Goal: Transaction & Acquisition: Obtain resource

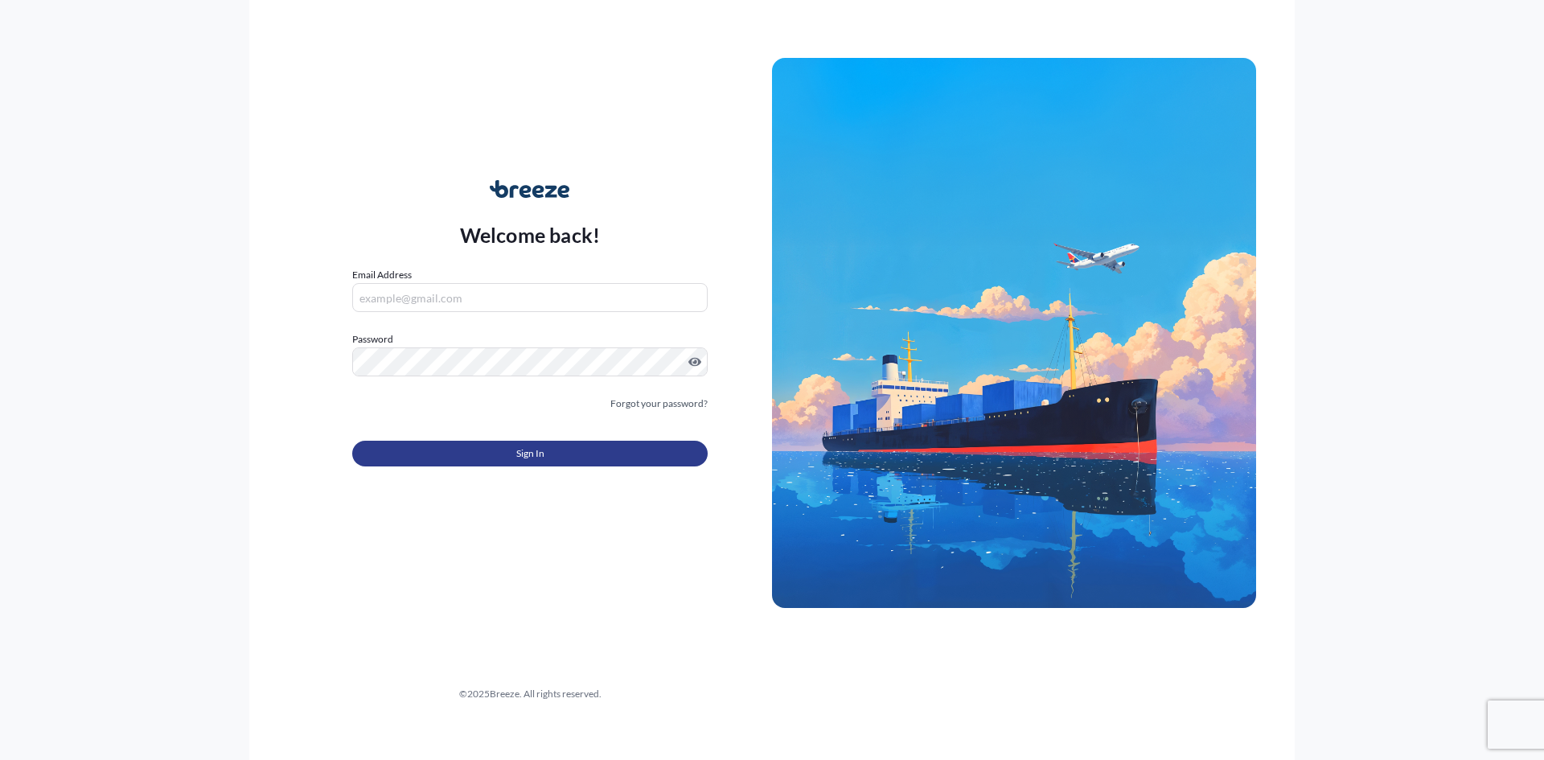
type input "[PERSON_NAME][EMAIL_ADDRESS][DOMAIN_NAME]"
click at [543, 453] on span "Sign In" at bounding box center [530, 454] width 28 height 16
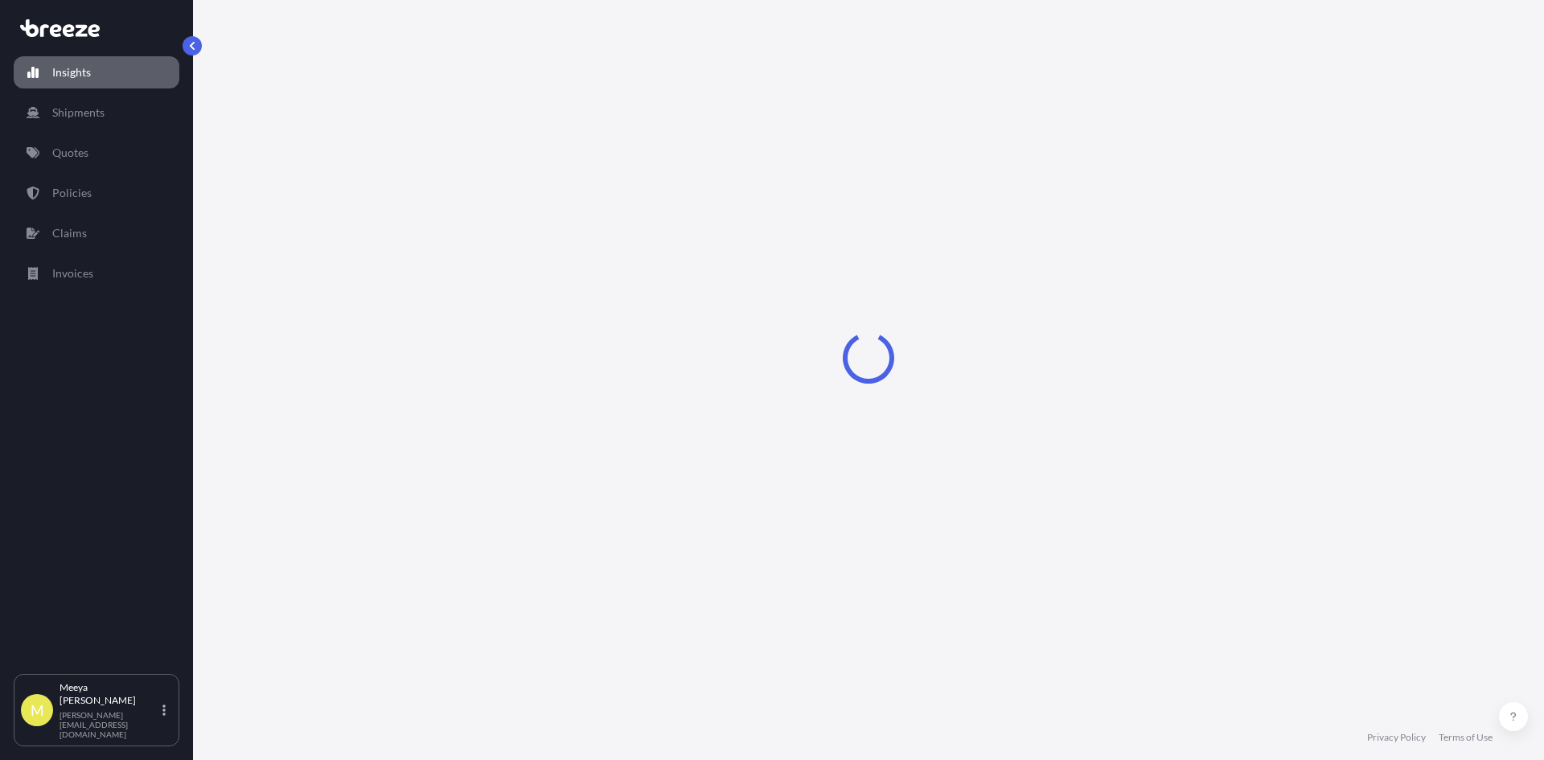
select select "2025"
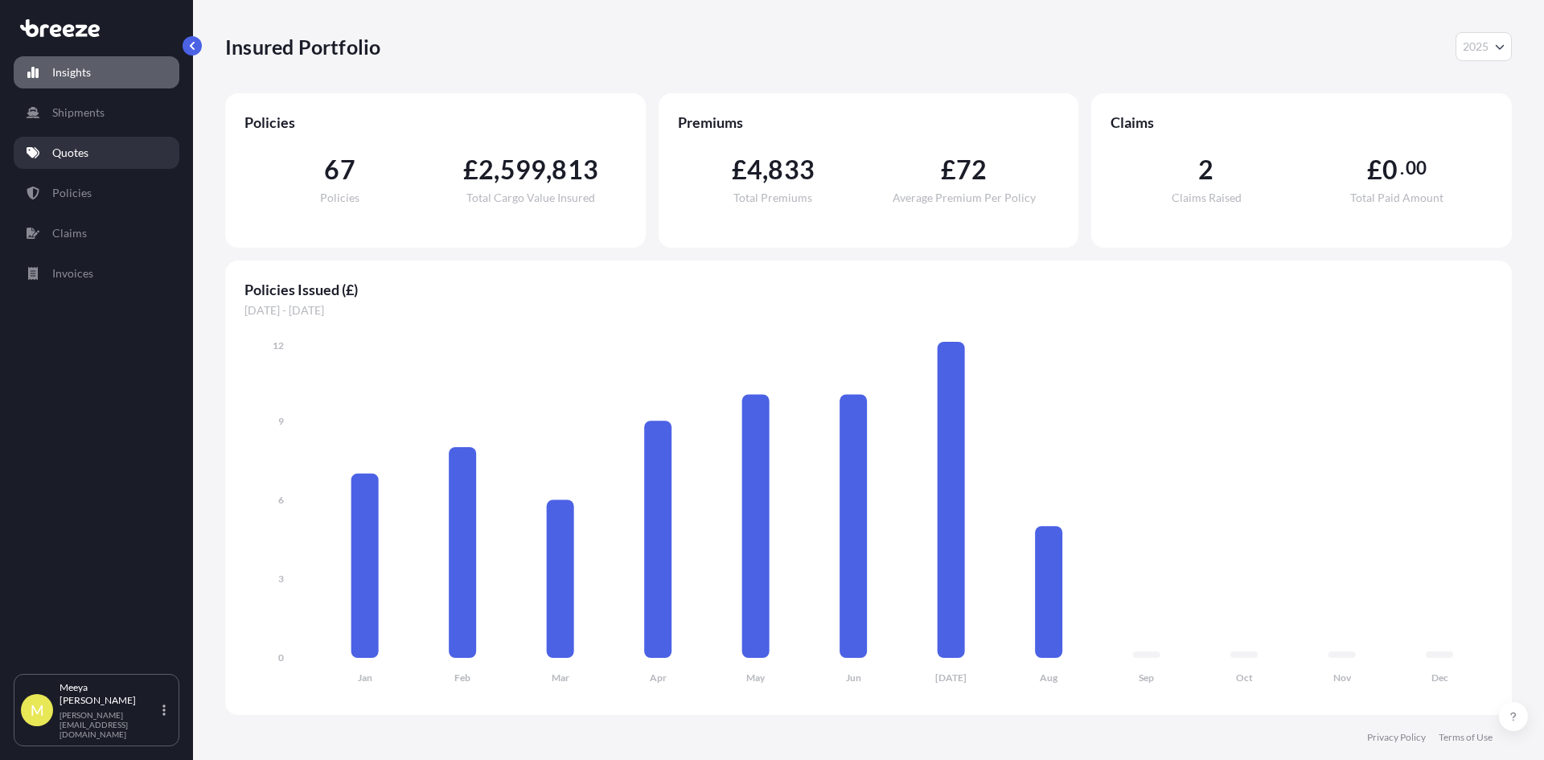
click at [88, 150] on p "Quotes" at bounding box center [70, 153] width 36 height 16
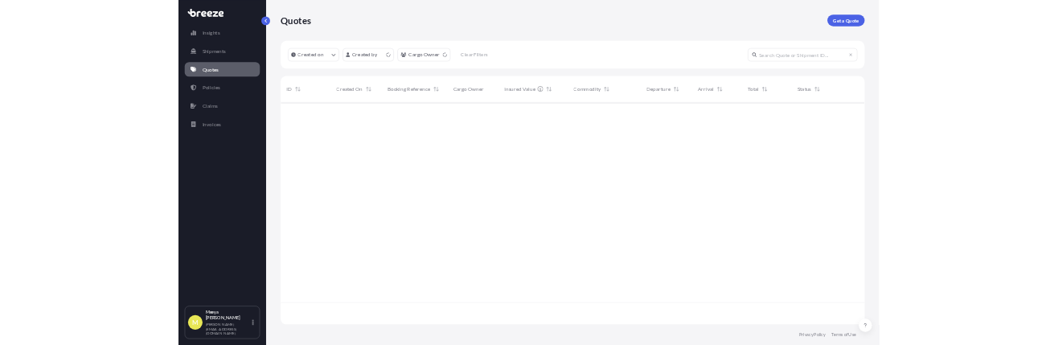
scroll to position [487, 1275]
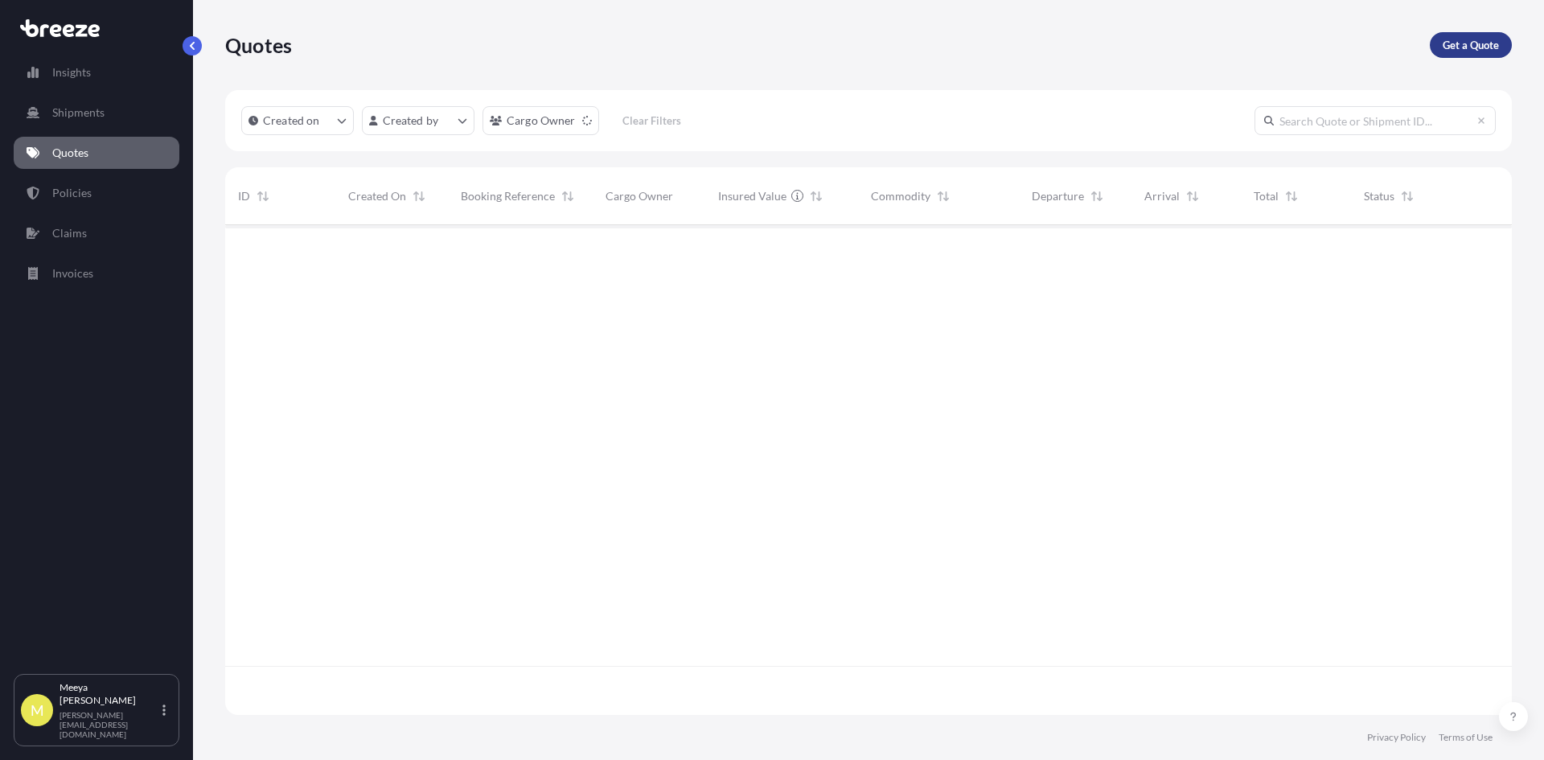
click at [1484, 42] on p "Get a Quote" at bounding box center [1471, 45] width 56 height 16
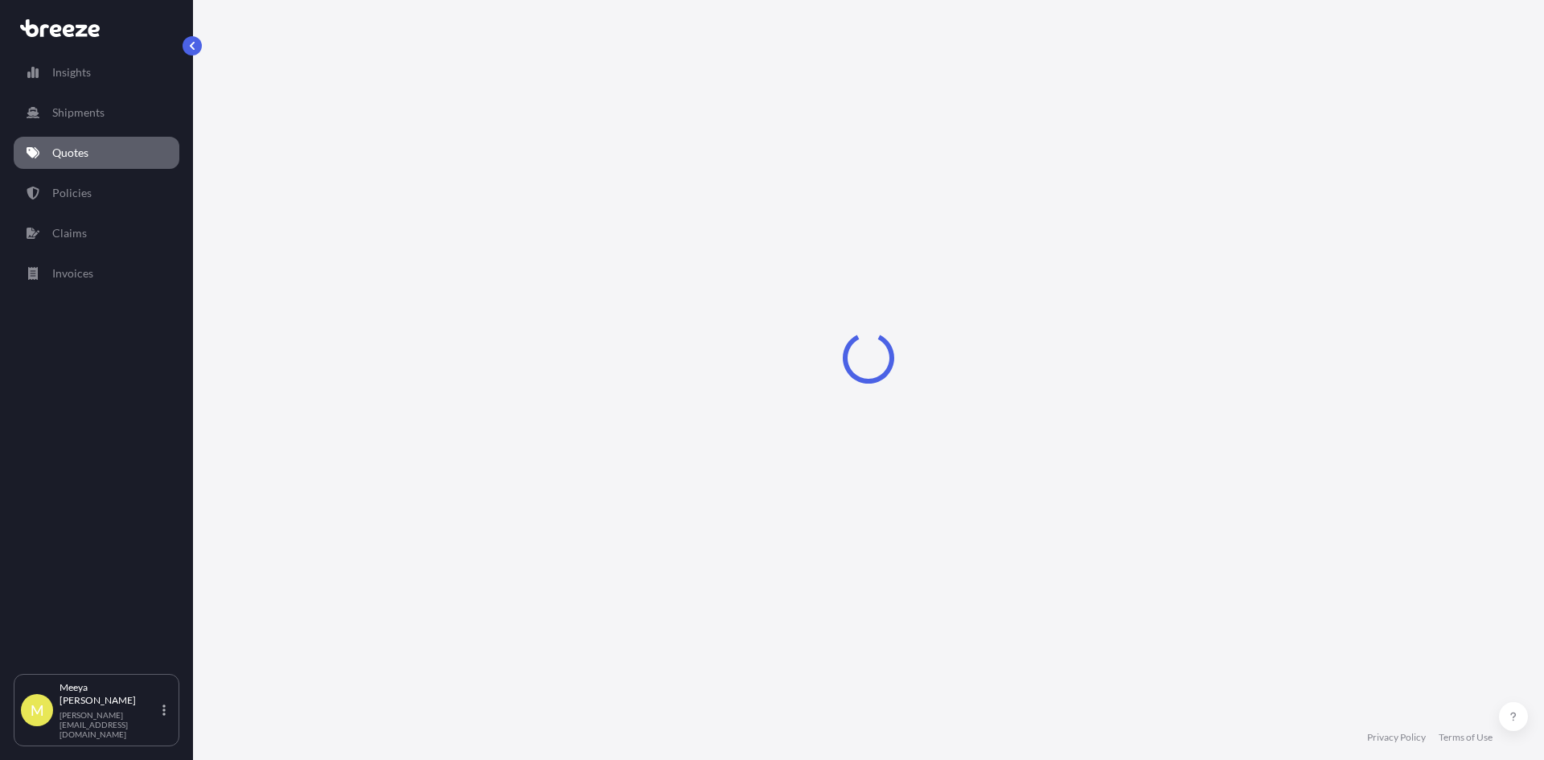
select select "Sea"
select select "1"
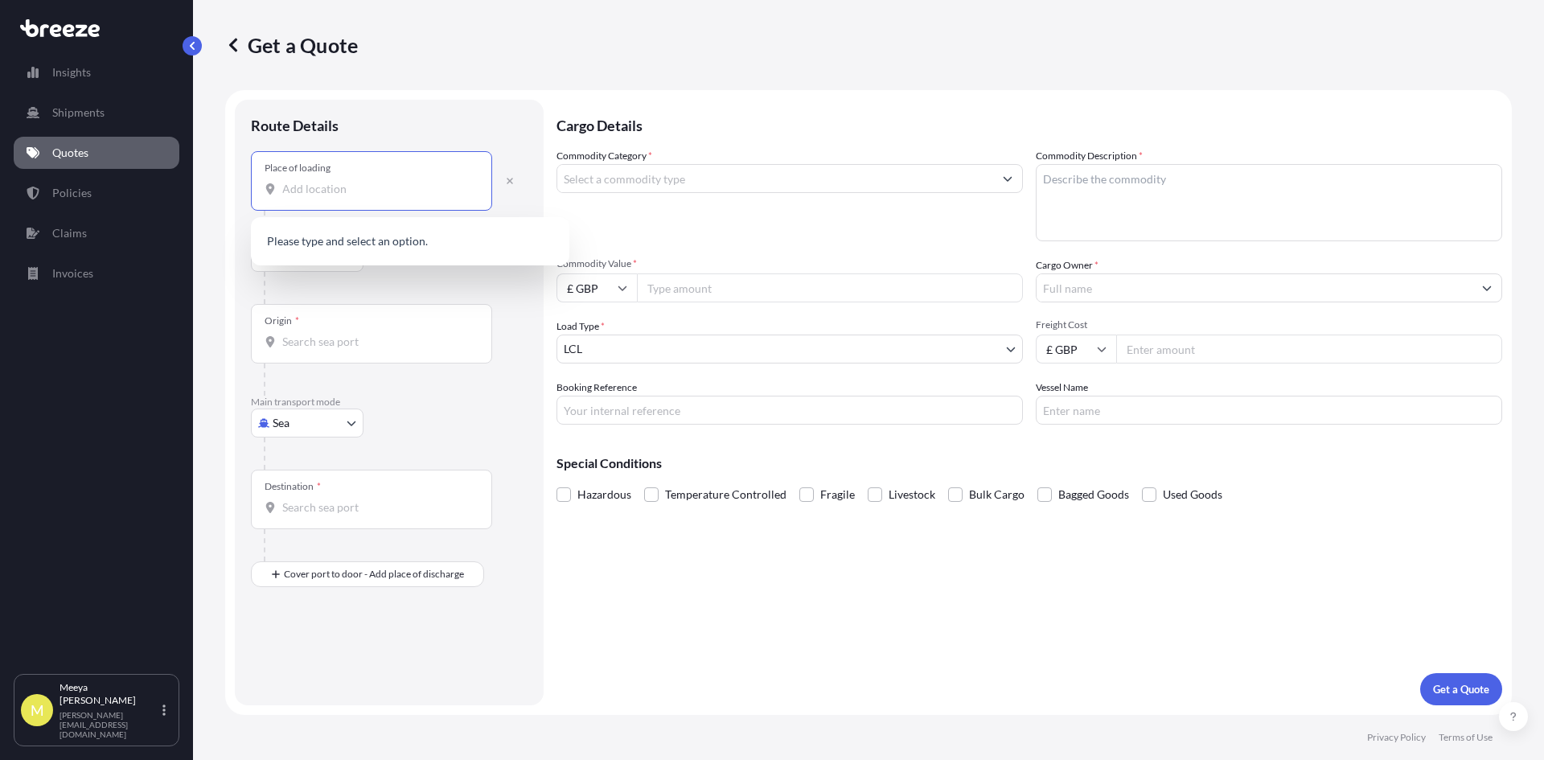
click at [384, 191] on input "Place of loading" at bounding box center [377, 189] width 190 height 16
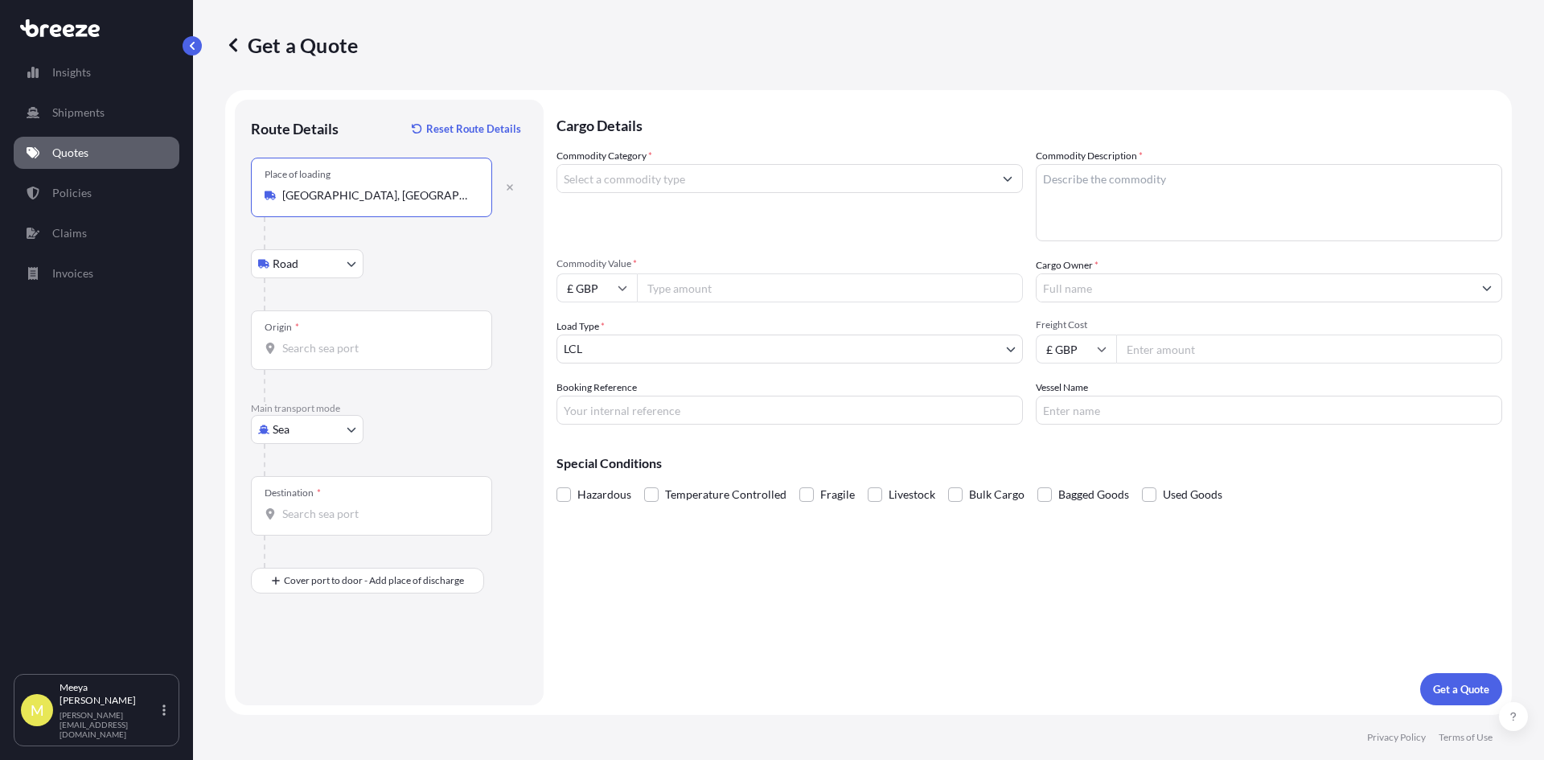
type input "[GEOGRAPHIC_DATA], [GEOGRAPHIC_DATA]"
click at [319, 344] on input "Origin *" at bounding box center [377, 348] width 190 height 16
type input "h"
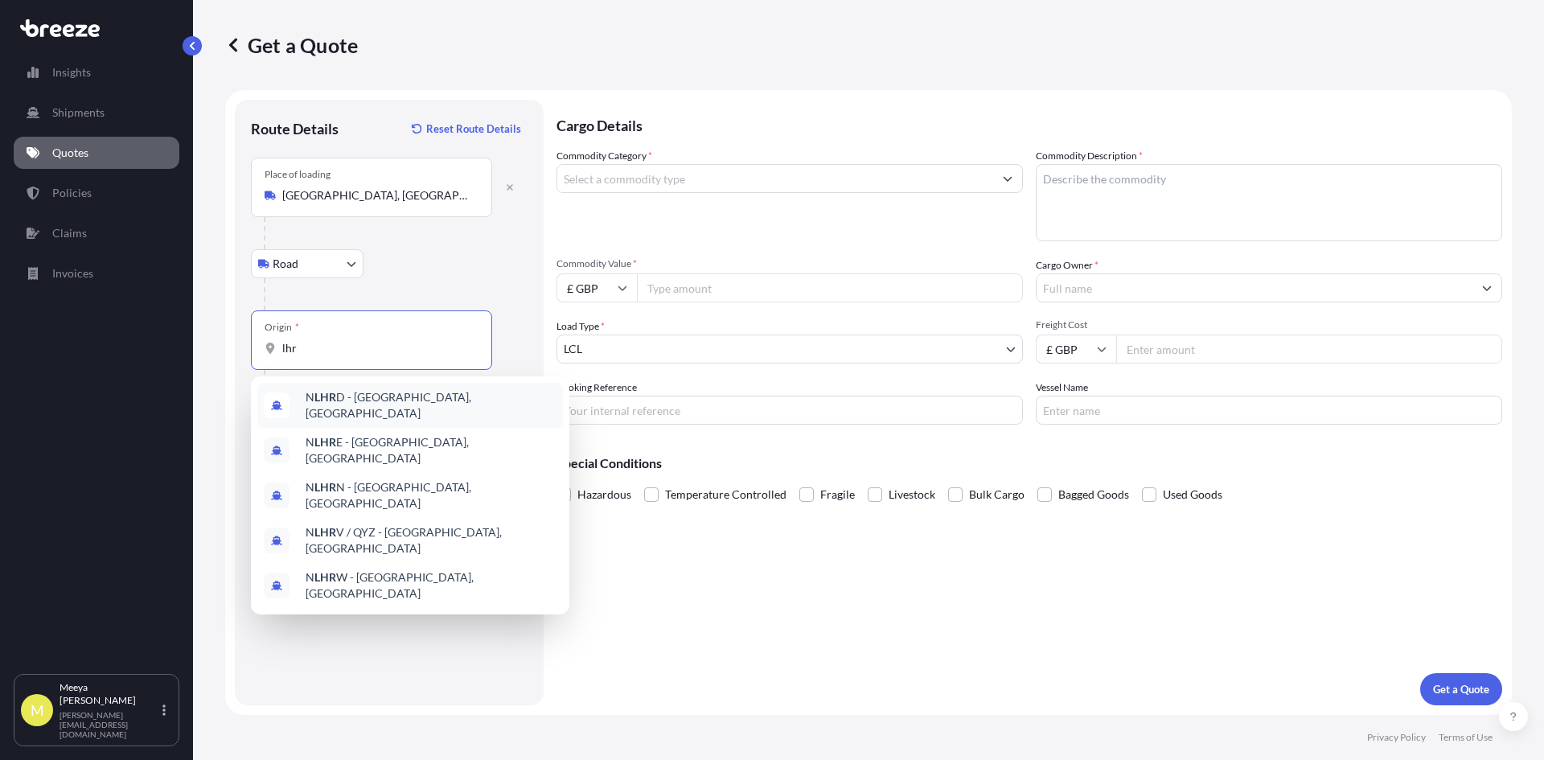
drag, startPoint x: 319, startPoint y: 344, endPoint x: 240, endPoint y: 343, distance: 79.6
click at [240, 343] on div "Route Details Reset Route Details Place of loading [GEOGRAPHIC_DATA], UK Road R…" at bounding box center [389, 403] width 309 height 606
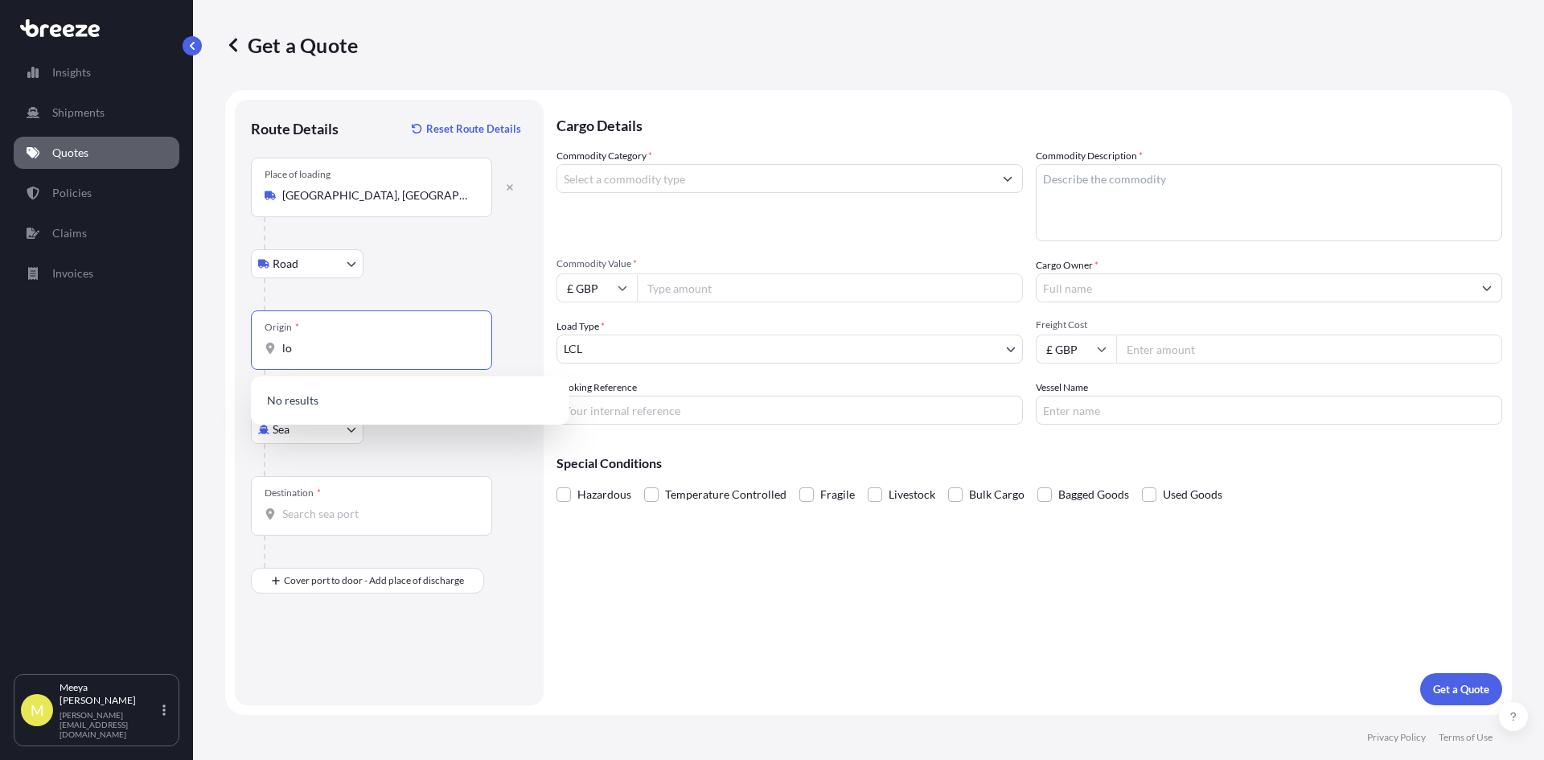
type input "l"
click at [351, 348] on input "heathro" at bounding box center [377, 348] width 190 height 16
type input "heathro"
click at [1006, 345] on body "Insights Shipments Quotes Policies Claims Invoices M [PERSON_NAME] [PERSON_NAME…" at bounding box center [772, 380] width 1544 height 760
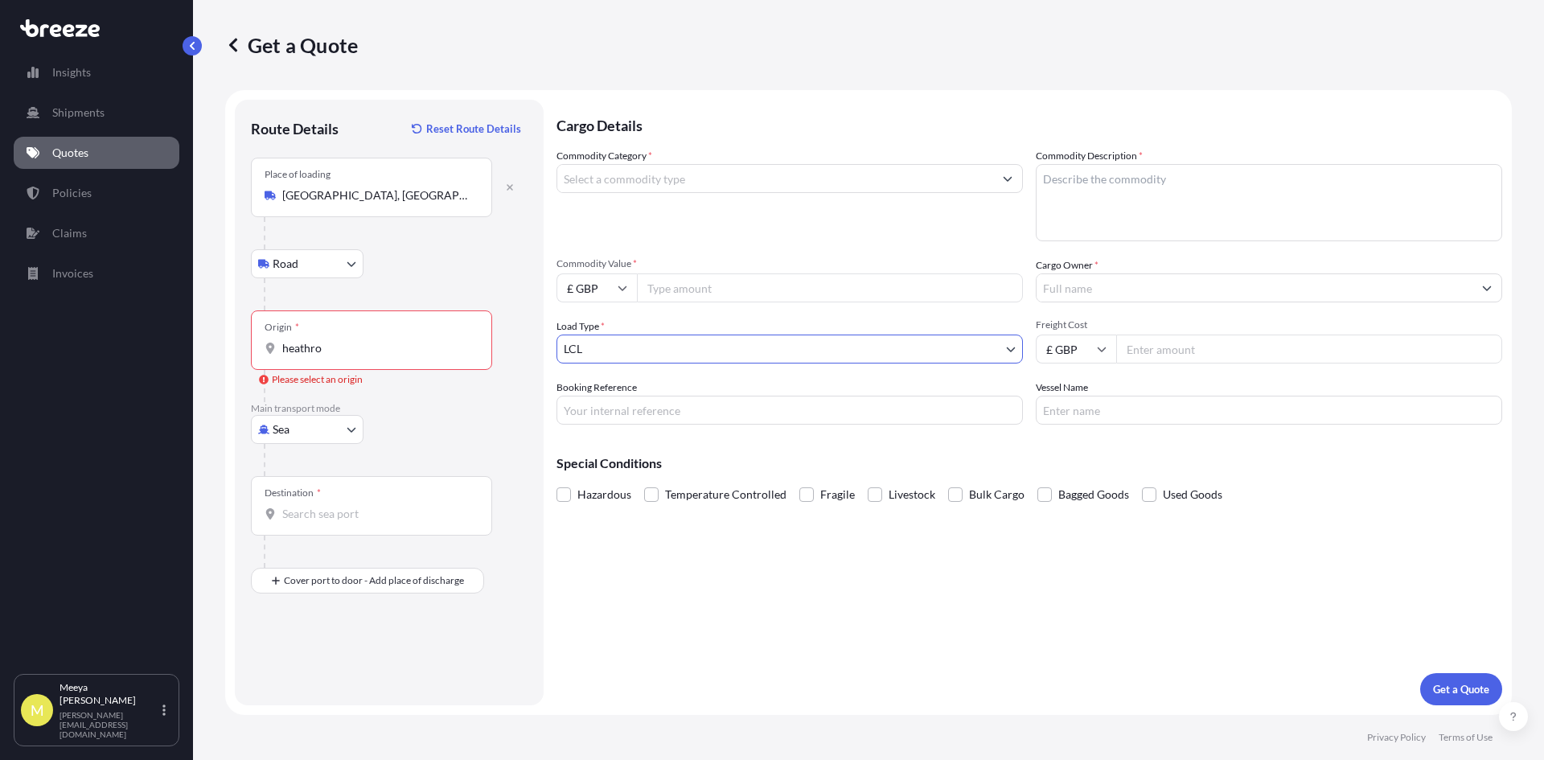
click at [450, 286] on div at bounding box center [396, 294] width 264 height 32
click at [343, 422] on body "Insights Shipments Quotes Policies Claims Invoices M [PERSON_NAME] [PERSON_NAME…" at bounding box center [772, 380] width 1544 height 760
click at [298, 494] on div "Air" at bounding box center [307, 500] width 100 height 29
select select "Air"
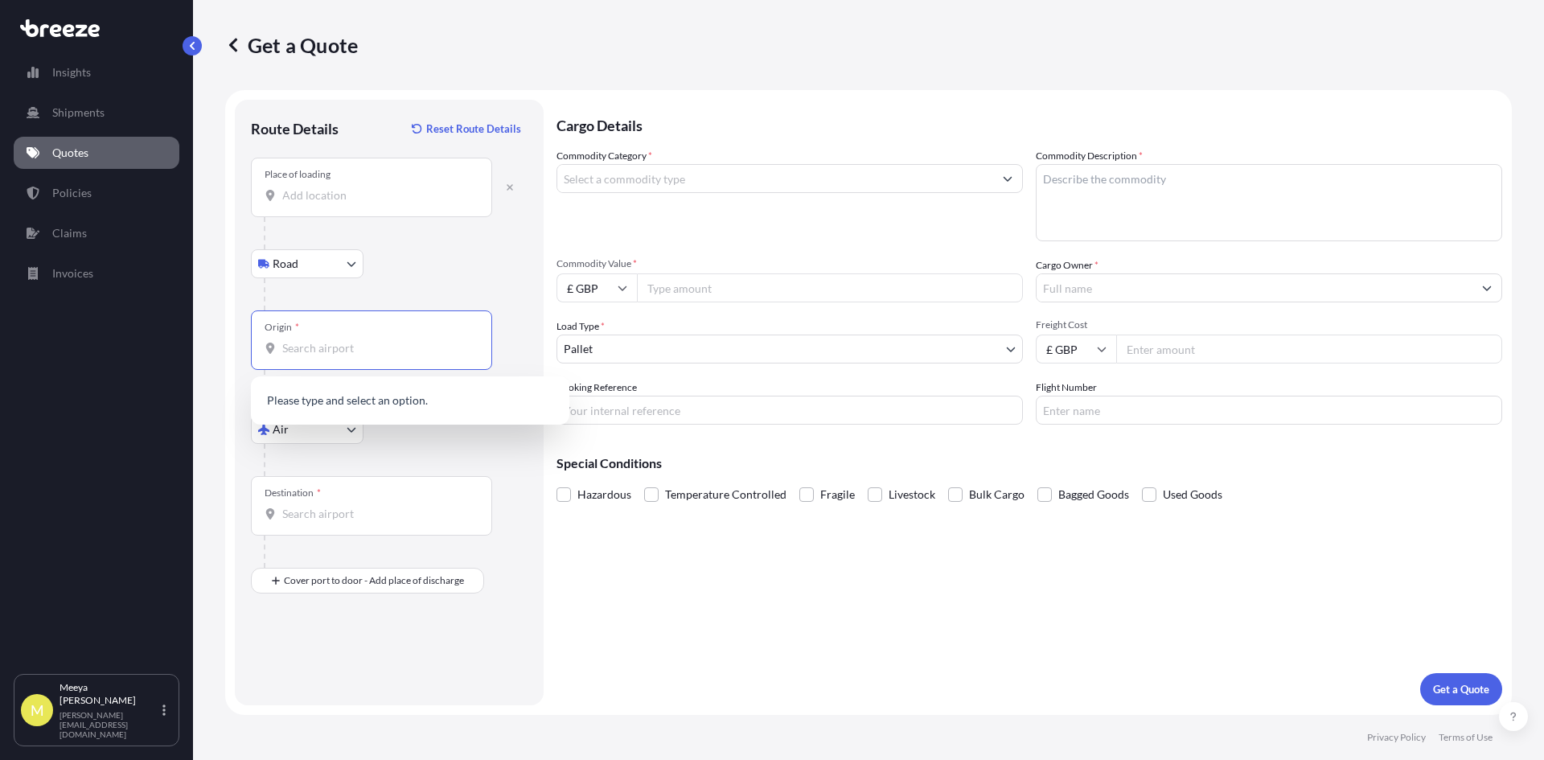
click at [377, 345] on input "Origin *" at bounding box center [377, 348] width 190 height 16
type input "GBLHR - Heathrow Apt/[GEOGRAPHIC_DATA], [GEOGRAPHIC_DATA]"
click at [315, 515] on input "Destination *" at bounding box center [377, 514] width 190 height 16
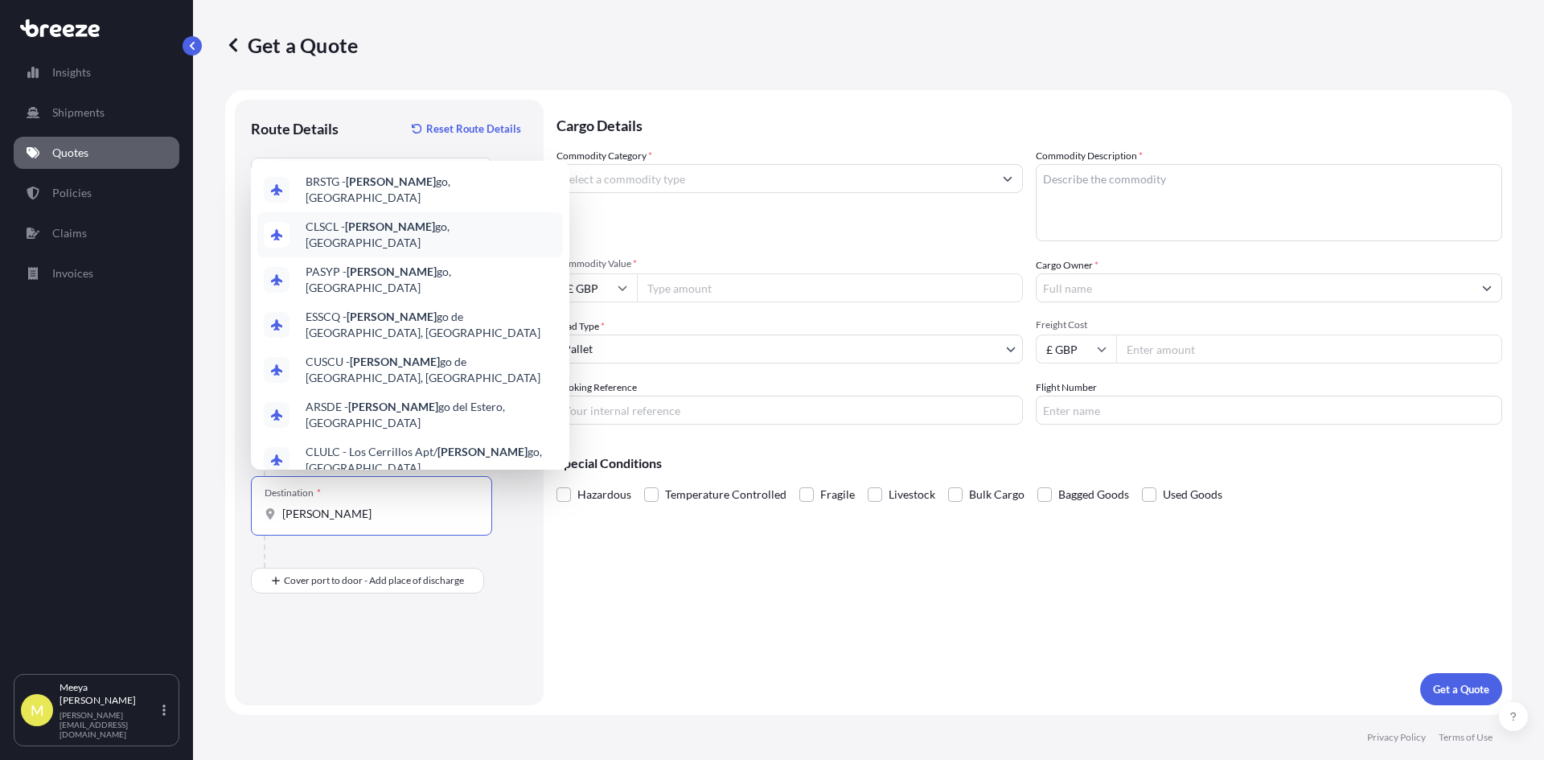
click at [379, 250] on span "CLSCL - [PERSON_NAME] go, [GEOGRAPHIC_DATA]" at bounding box center [431, 235] width 251 height 32
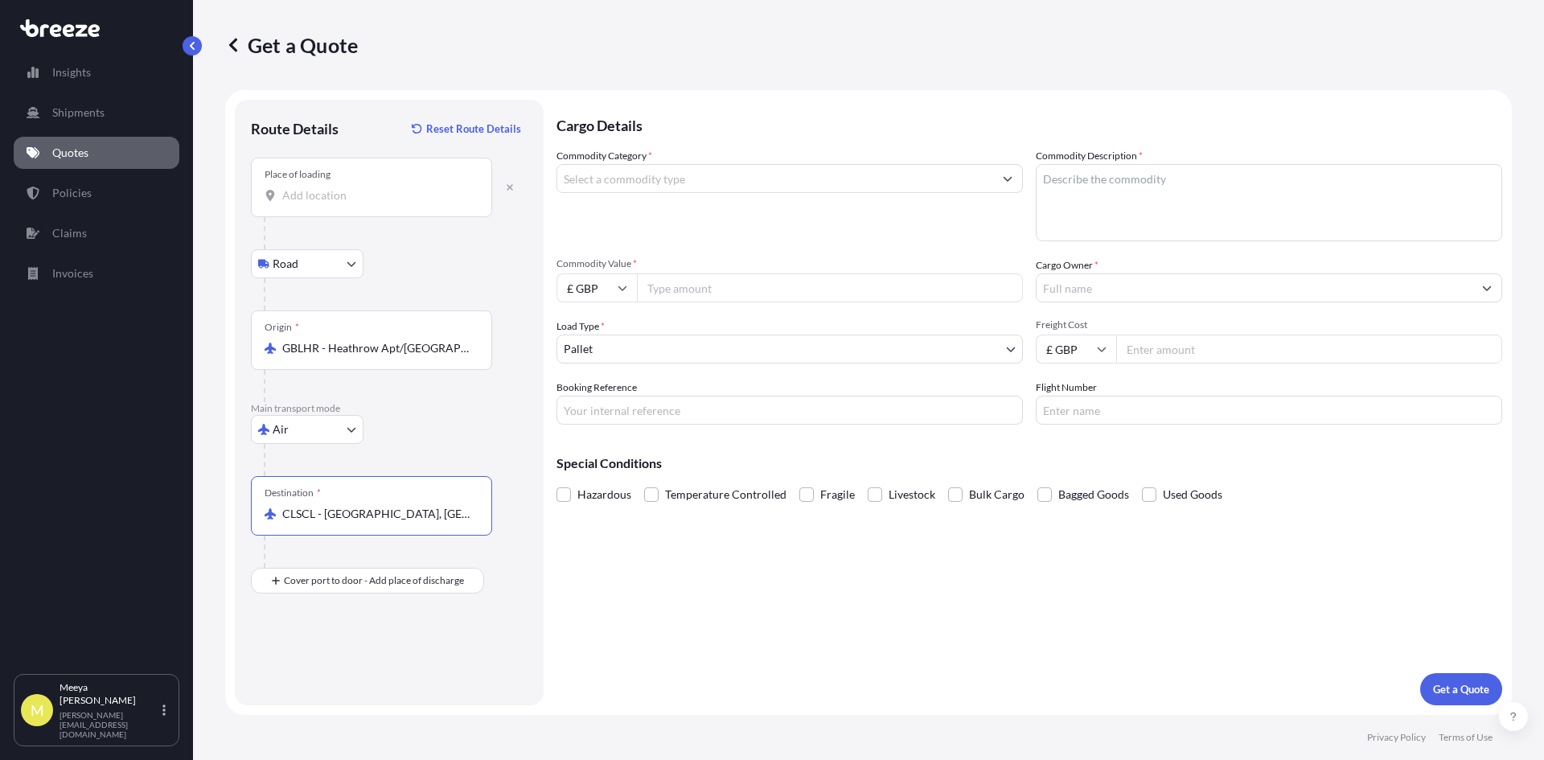
type input "CLSCL - [GEOGRAPHIC_DATA], [GEOGRAPHIC_DATA]"
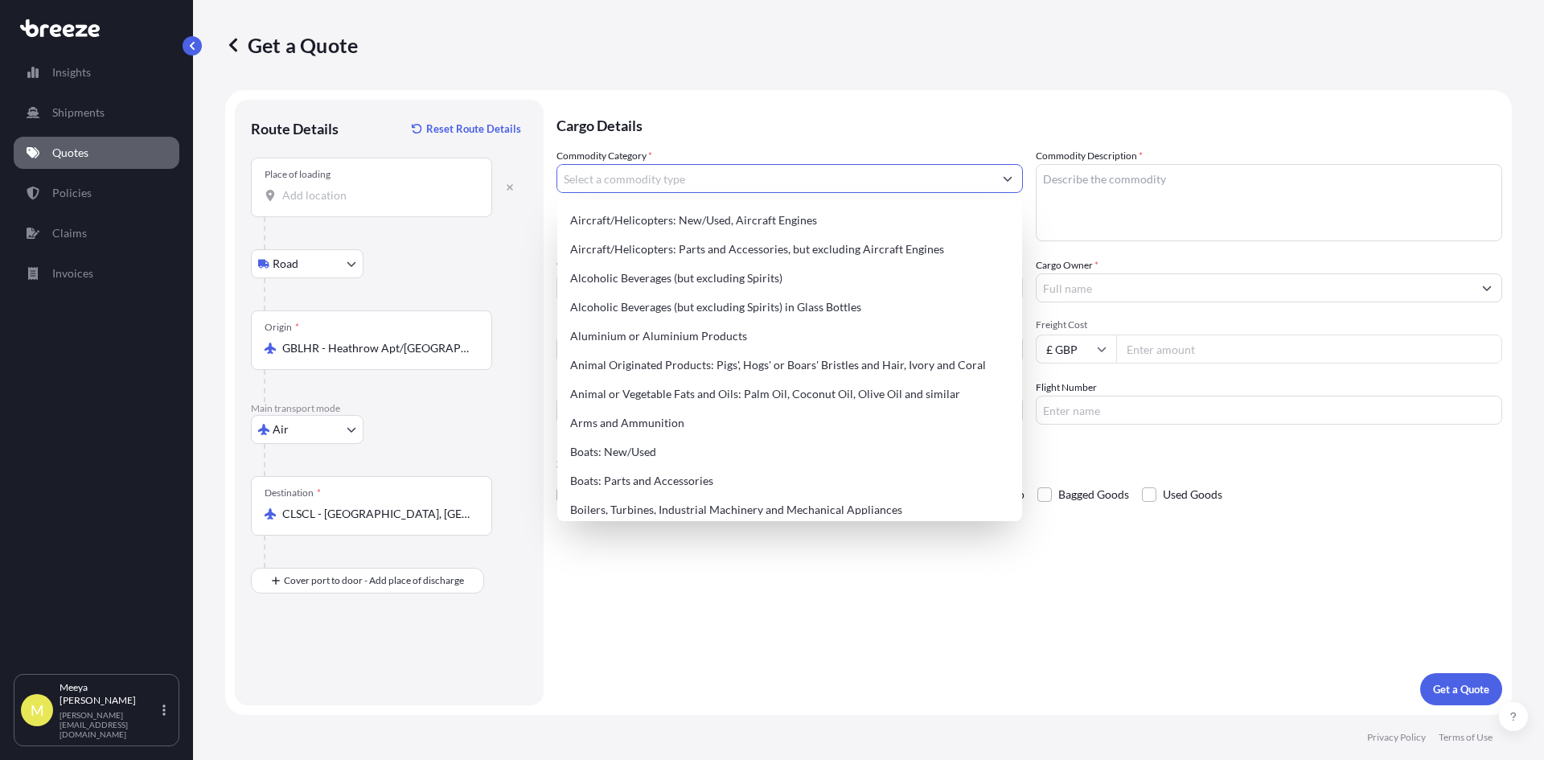
click at [656, 175] on input "Commodity Category *" at bounding box center [775, 178] width 436 height 29
